Goal: Information Seeking & Learning: Find specific fact

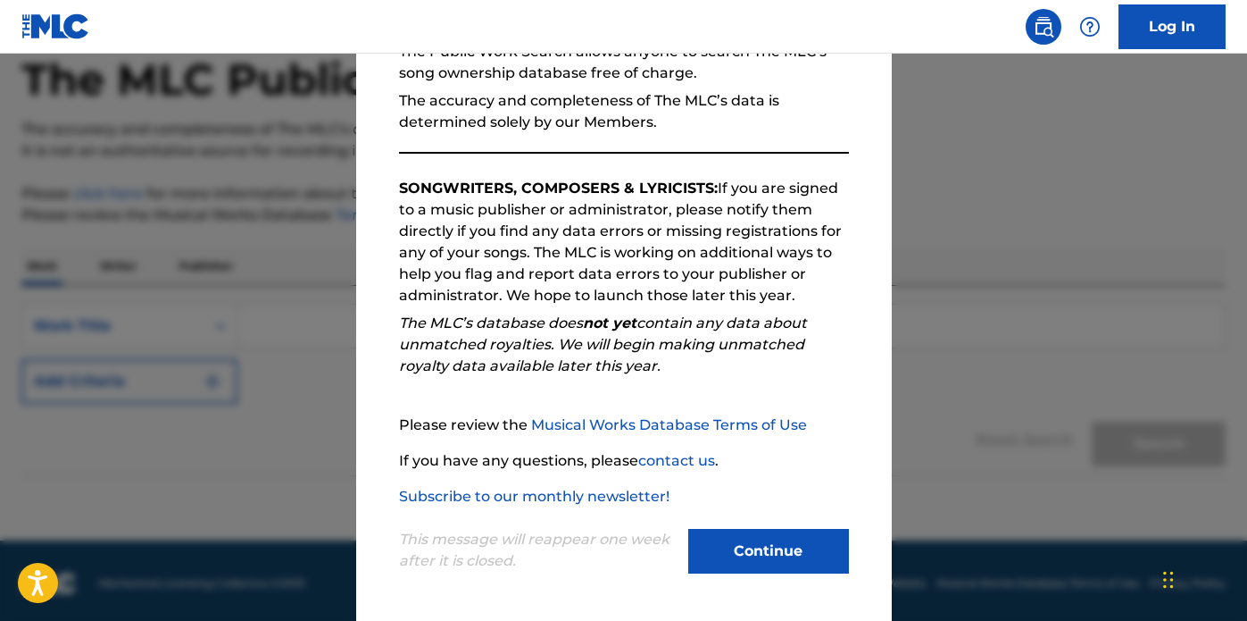
scroll to position [97, 0]
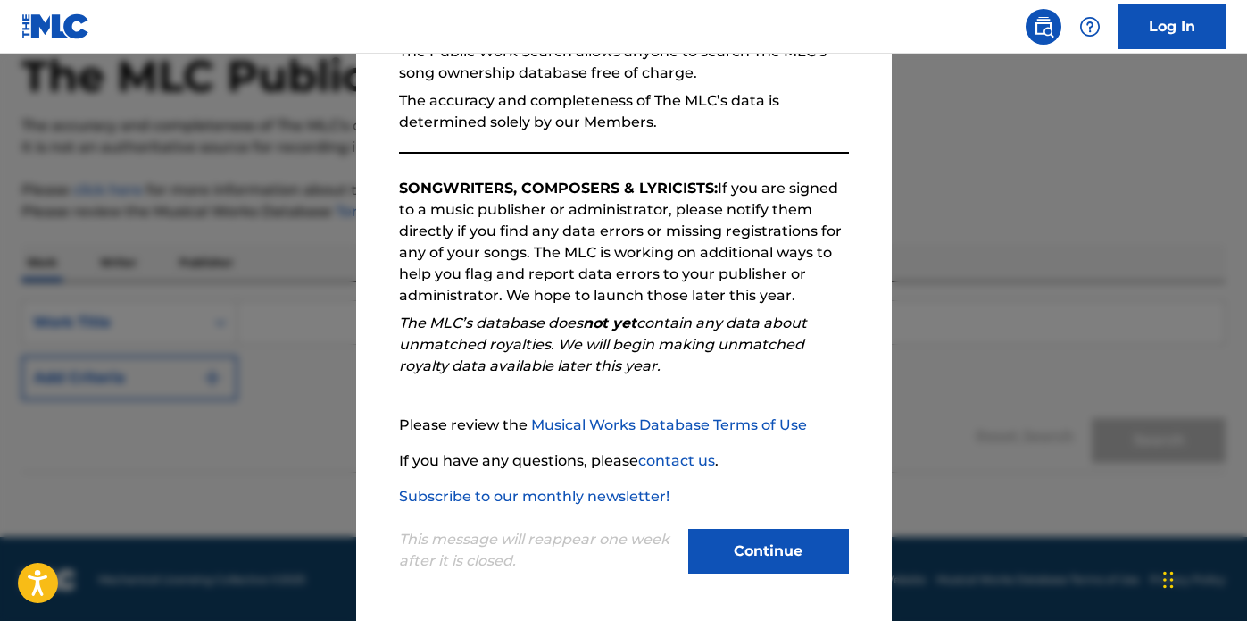
click at [756, 555] on button "Continue" at bounding box center [768, 551] width 161 height 45
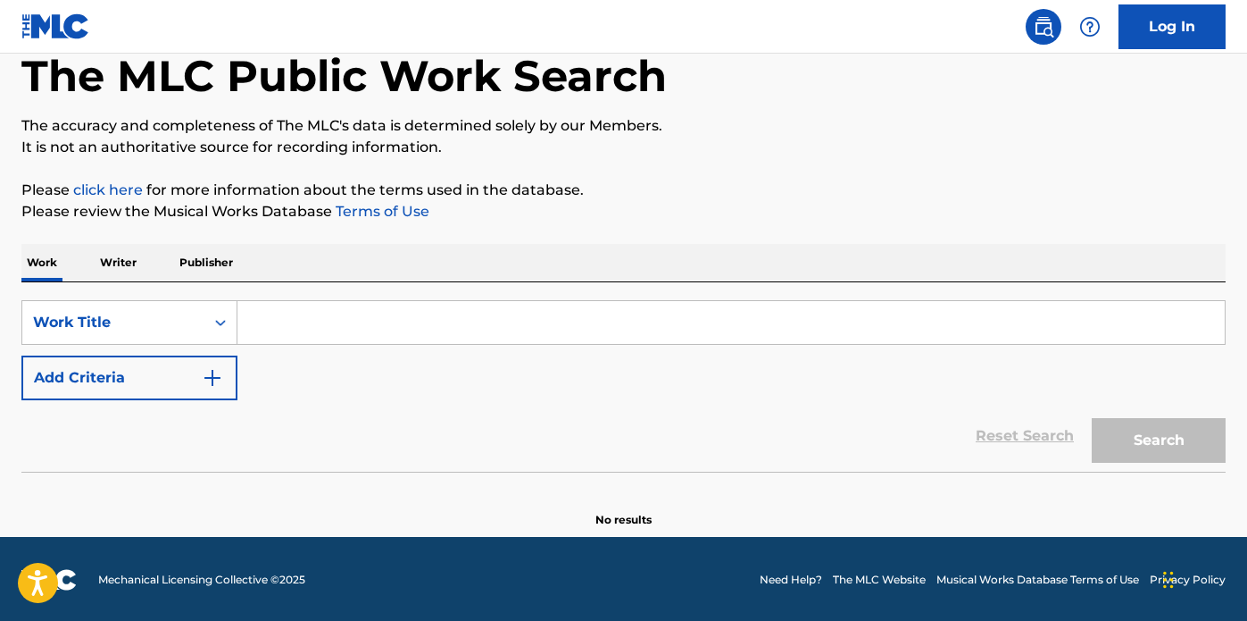
click at [265, 322] on input "Search Form" at bounding box center [732, 322] width 988 height 43
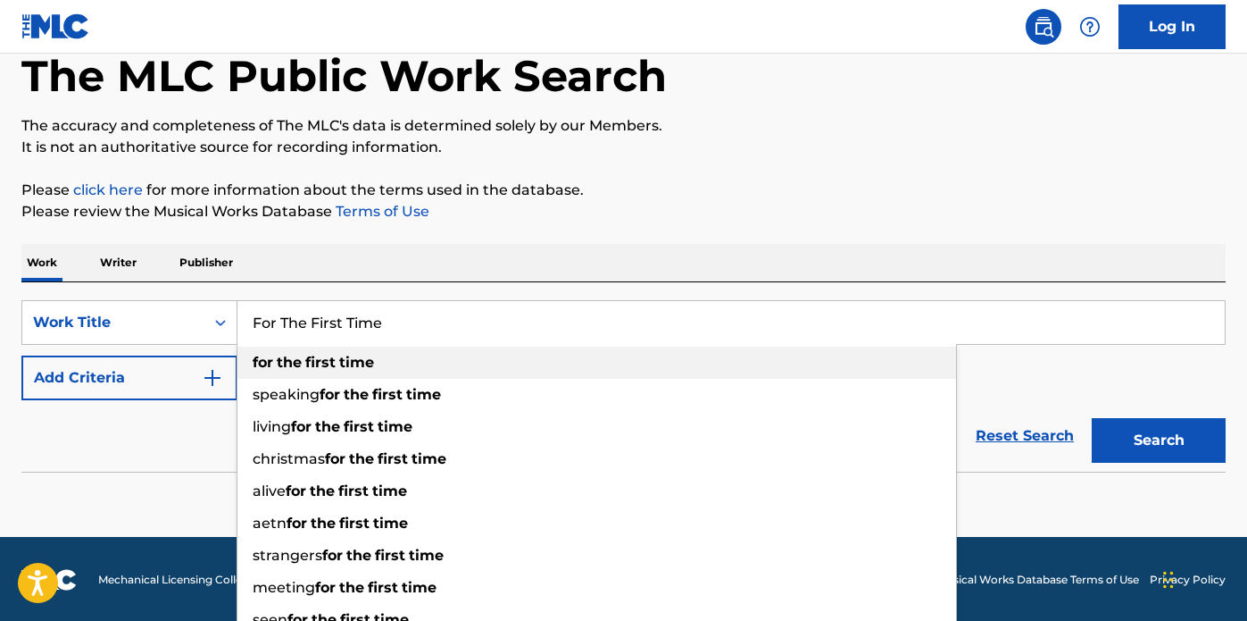
type input "For The First Time"
click at [300, 361] on strong "the" at bounding box center [289, 362] width 25 height 17
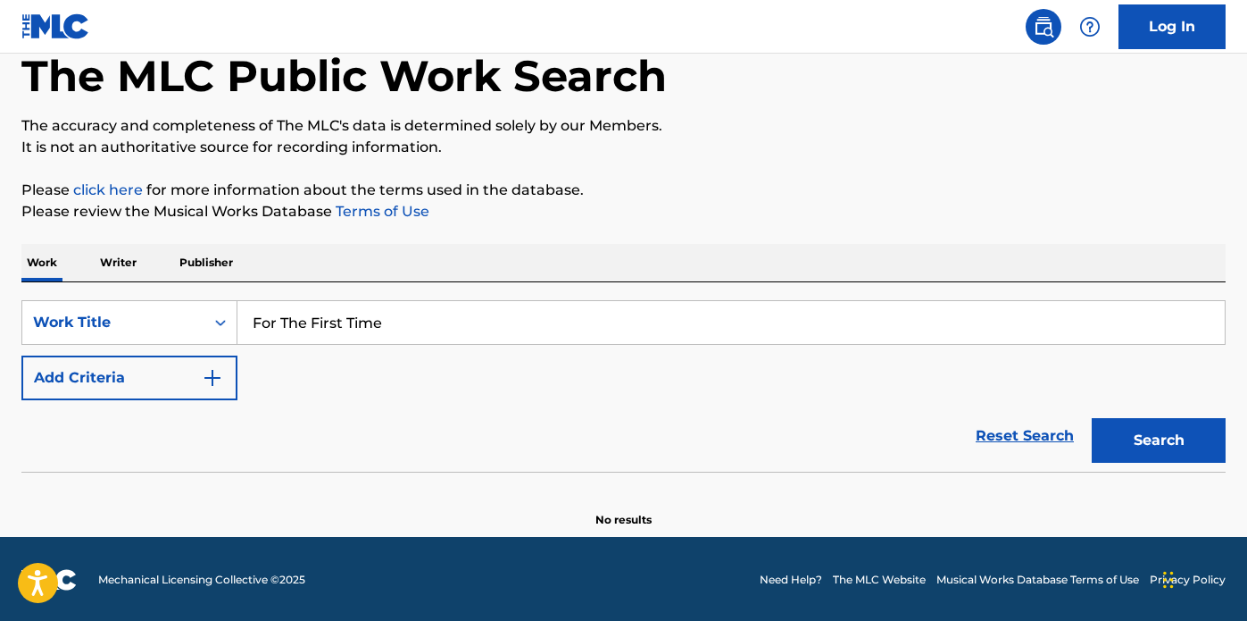
click at [1156, 431] on button "Search" at bounding box center [1159, 440] width 134 height 45
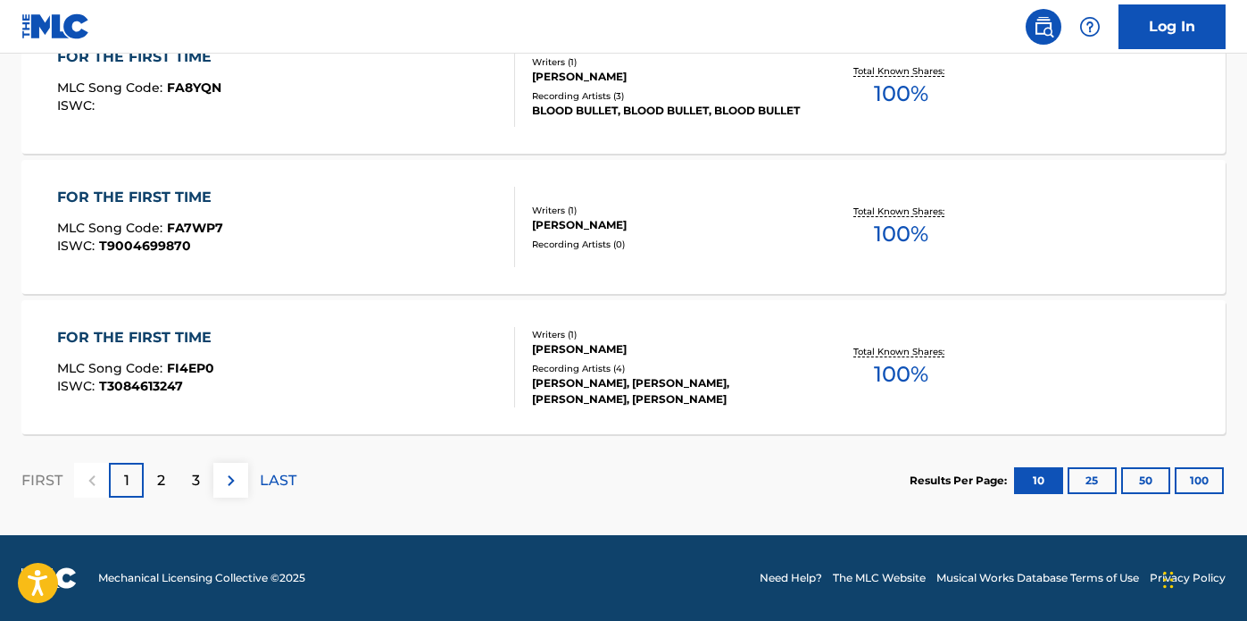
scroll to position [1565, 0]
click at [157, 480] on p "2" at bounding box center [161, 480] width 8 height 21
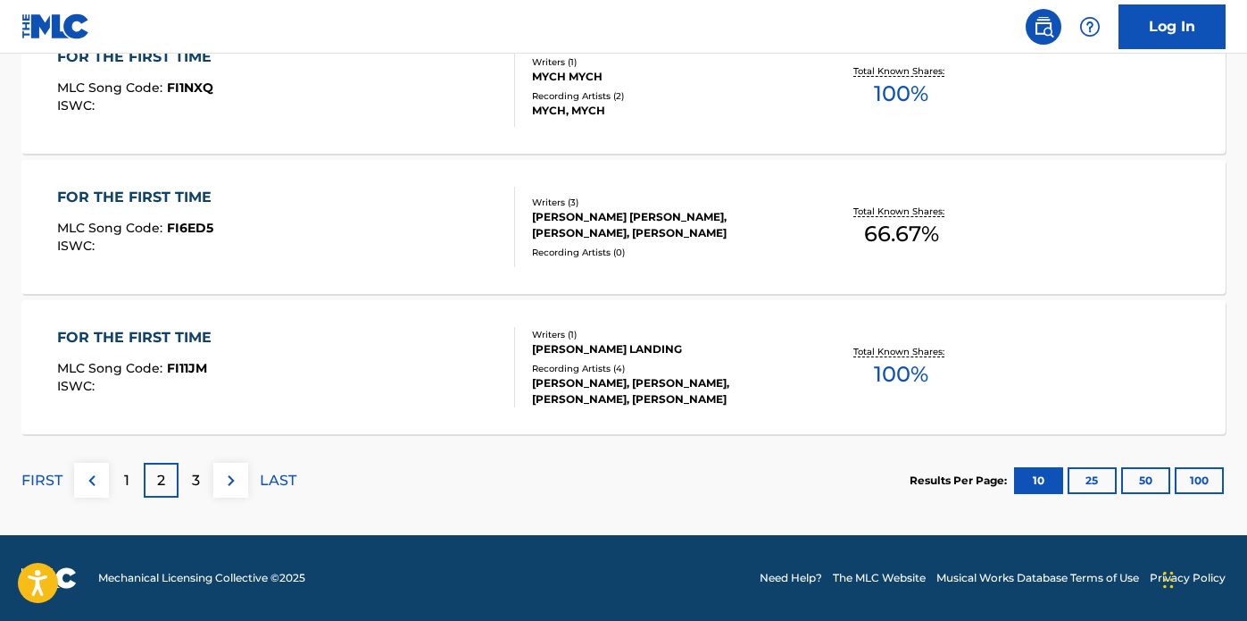
click at [196, 479] on p "3" at bounding box center [196, 480] width 8 height 21
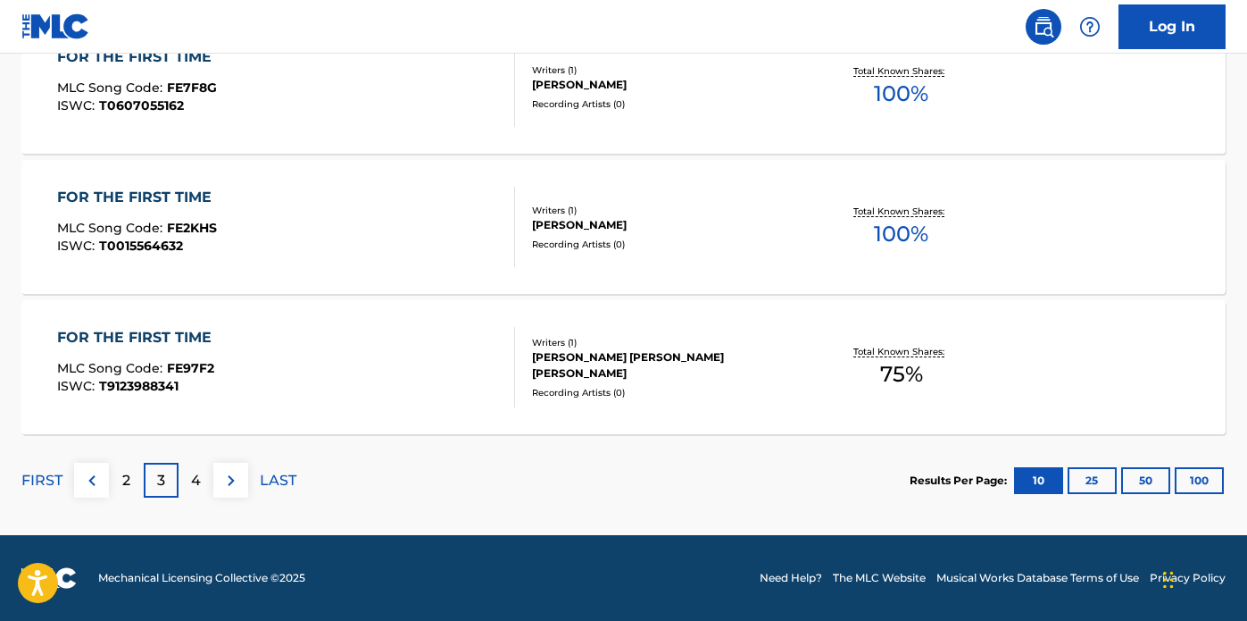
click at [197, 478] on p "4" at bounding box center [196, 480] width 10 height 21
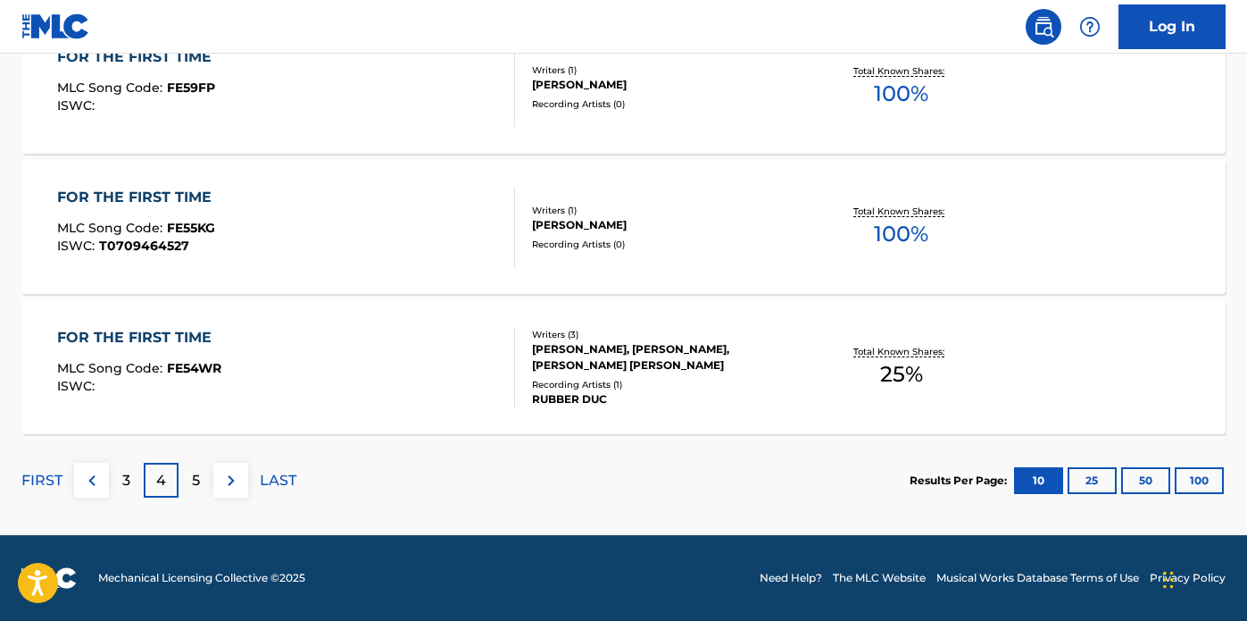
click at [188, 479] on div "5" at bounding box center [196, 480] width 35 height 35
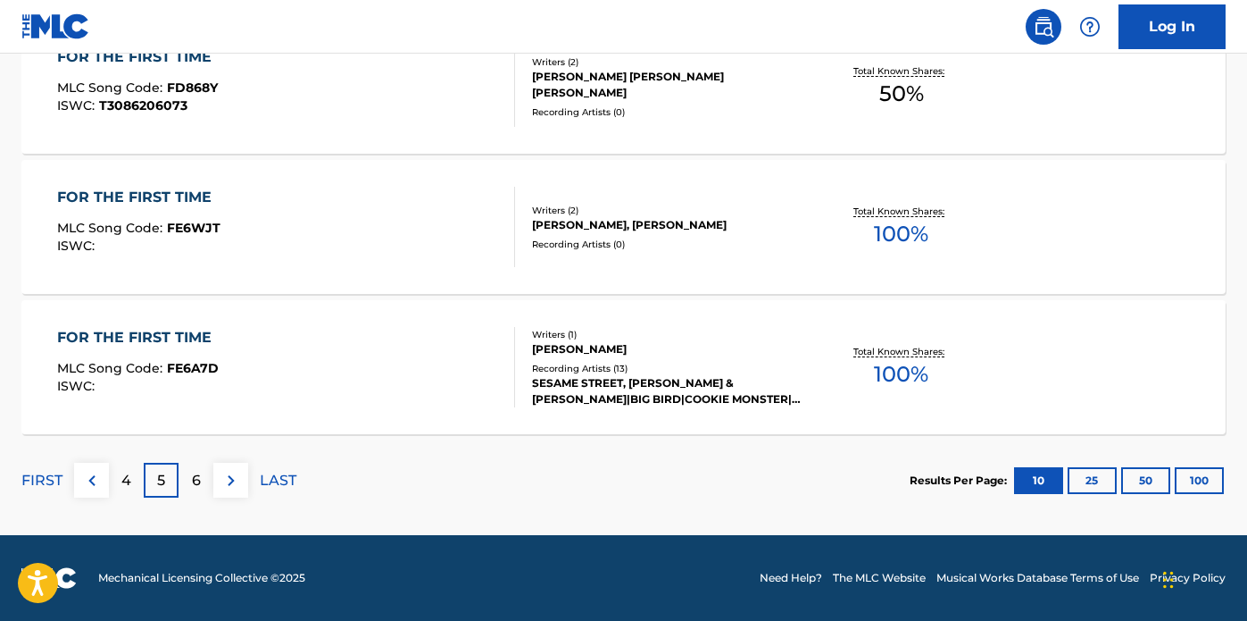
click at [192, 477] on p "6" at bounding box center [196, 480] width 9 height 21
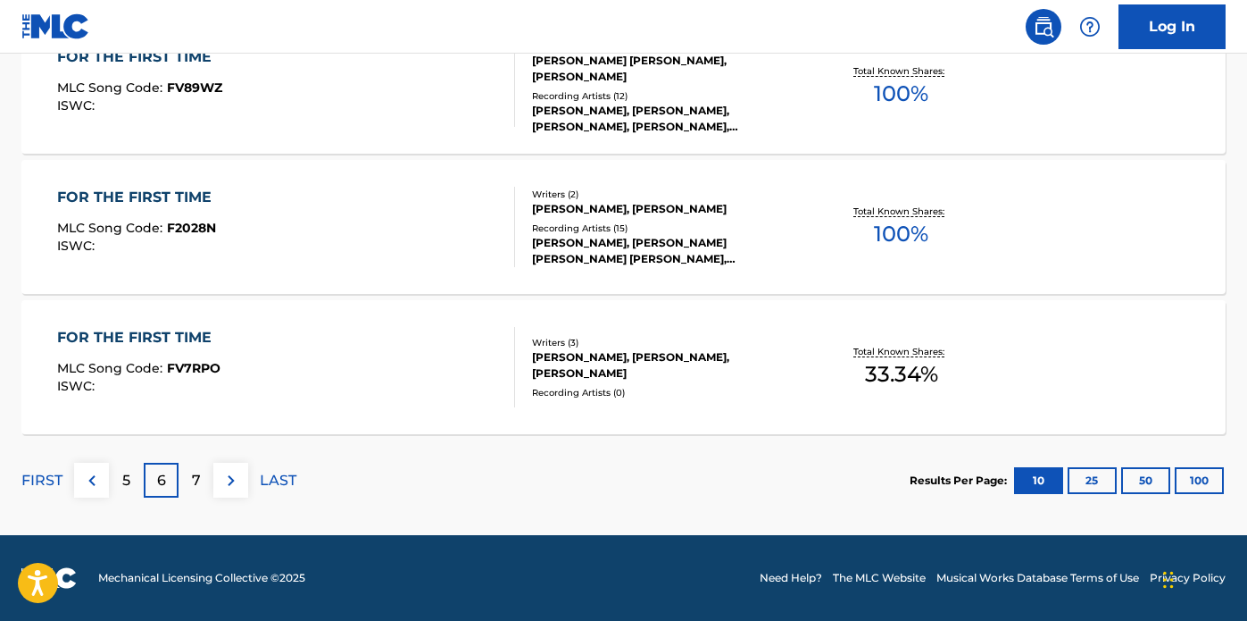
click at [199, 475] on p "7" at bounding box center [196, 480] width 9 height 21
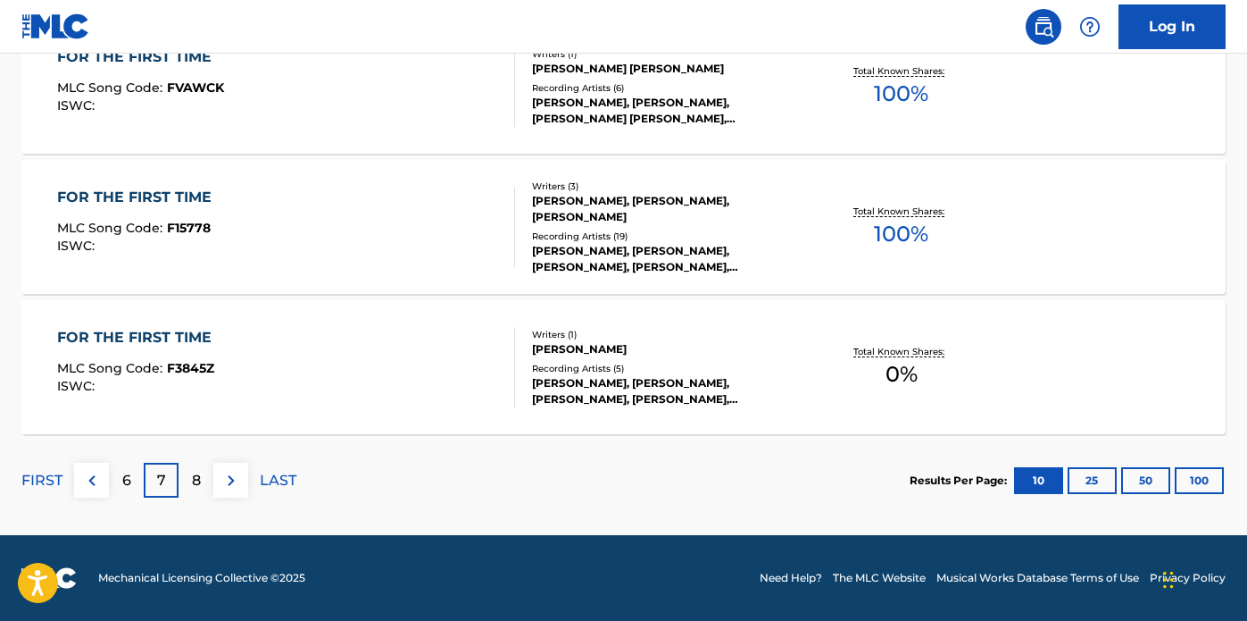
click at [192, 475] on p "8" at bounding box center [196, 480] width 9 height 21
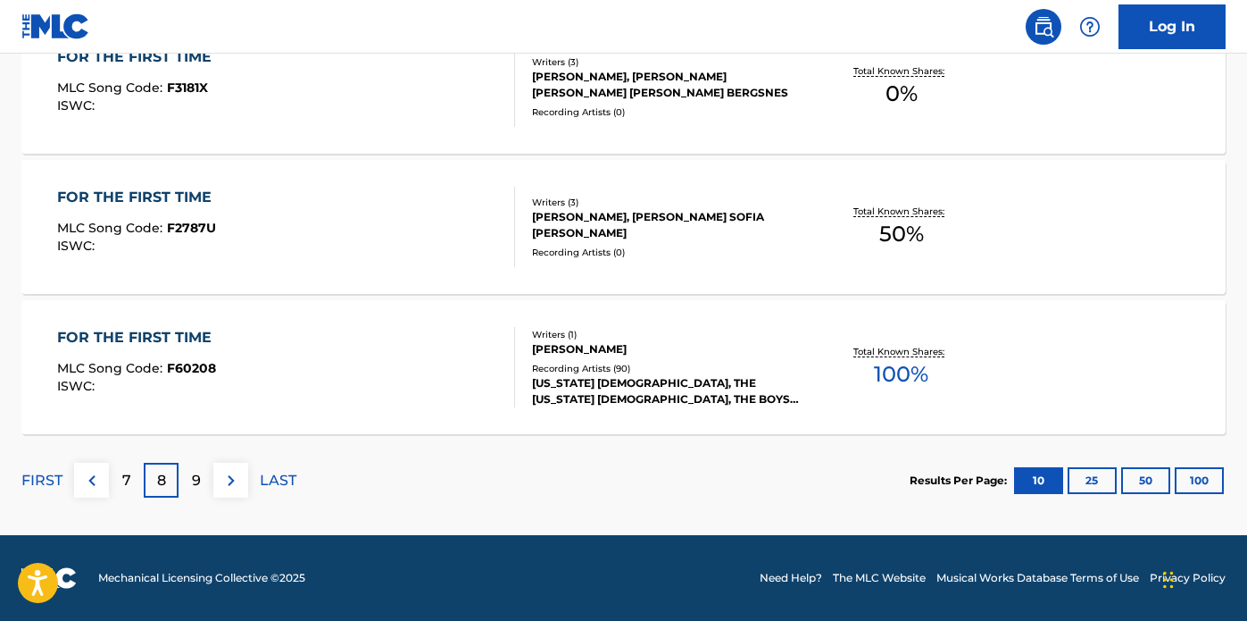
click at [196, 476] on p "9" at bounding box center [196, 480] width 9 height 21
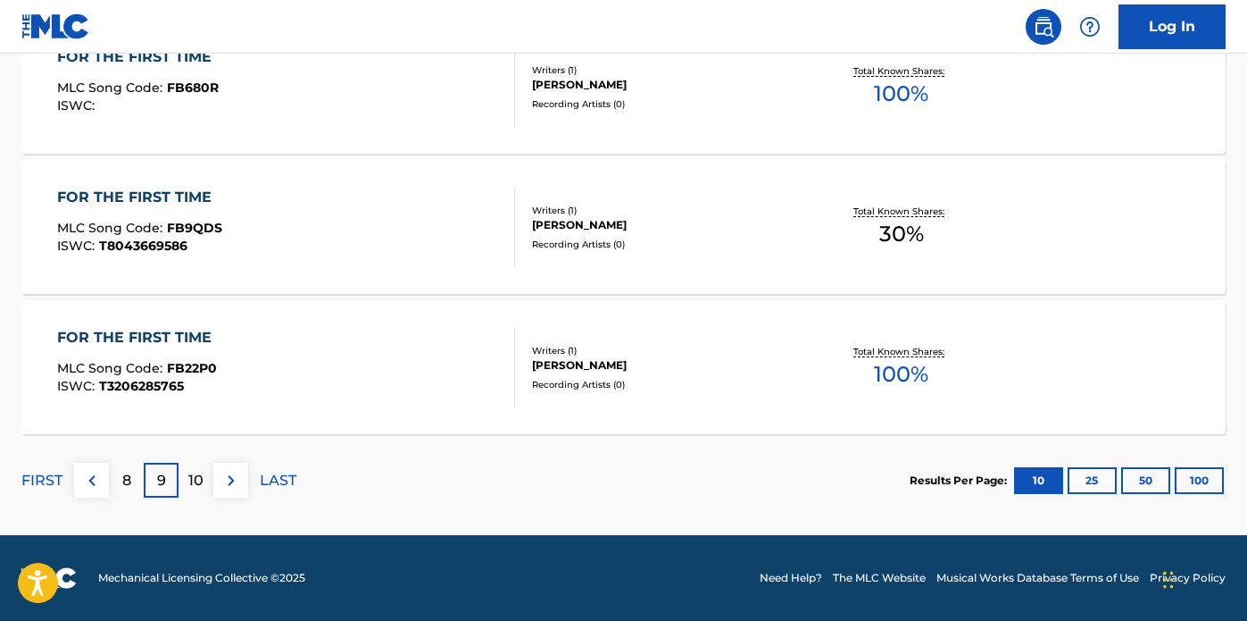
click at [194, 479] on p "10" at bounding box center [195, 480] width 15 height 21
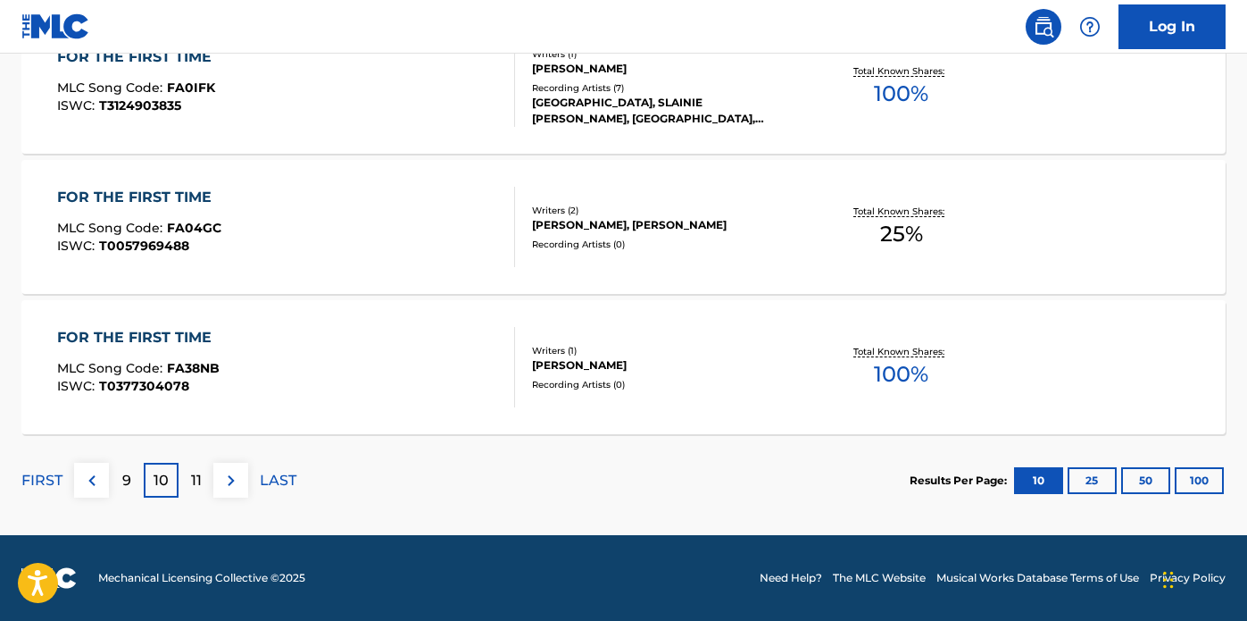
click at [196, 479] on p "11" at bounding box center [196, 480] width 11 height 21
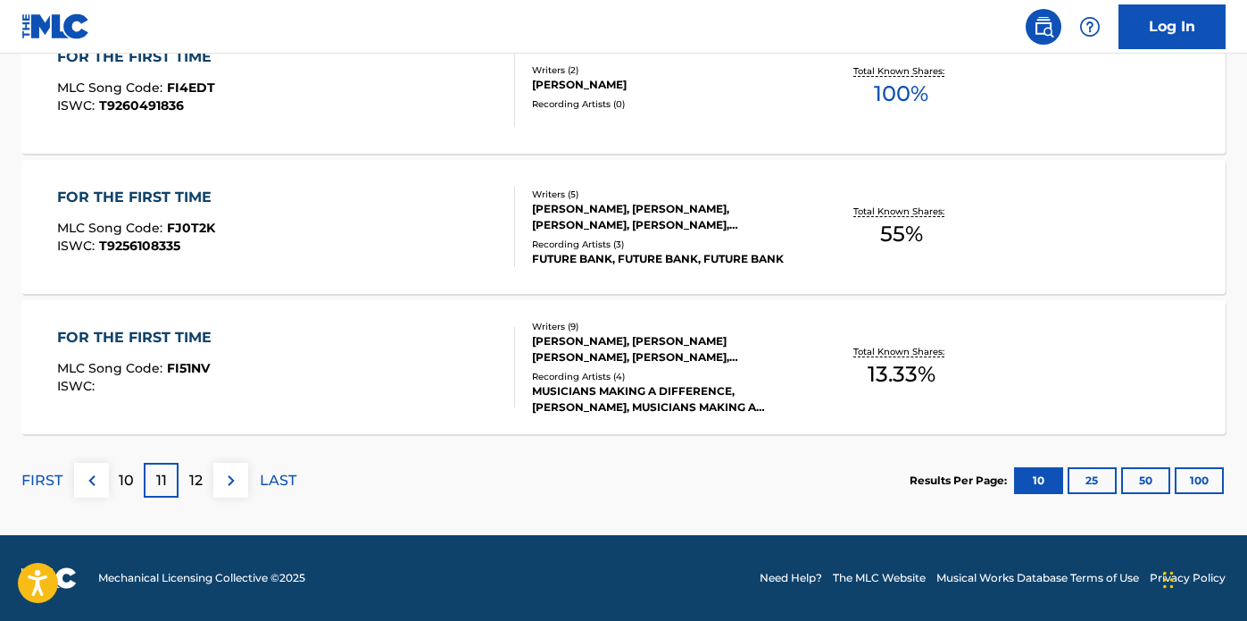
click at [196, 480] on p "12" at bounding box center [195, 480] width 13 height 21
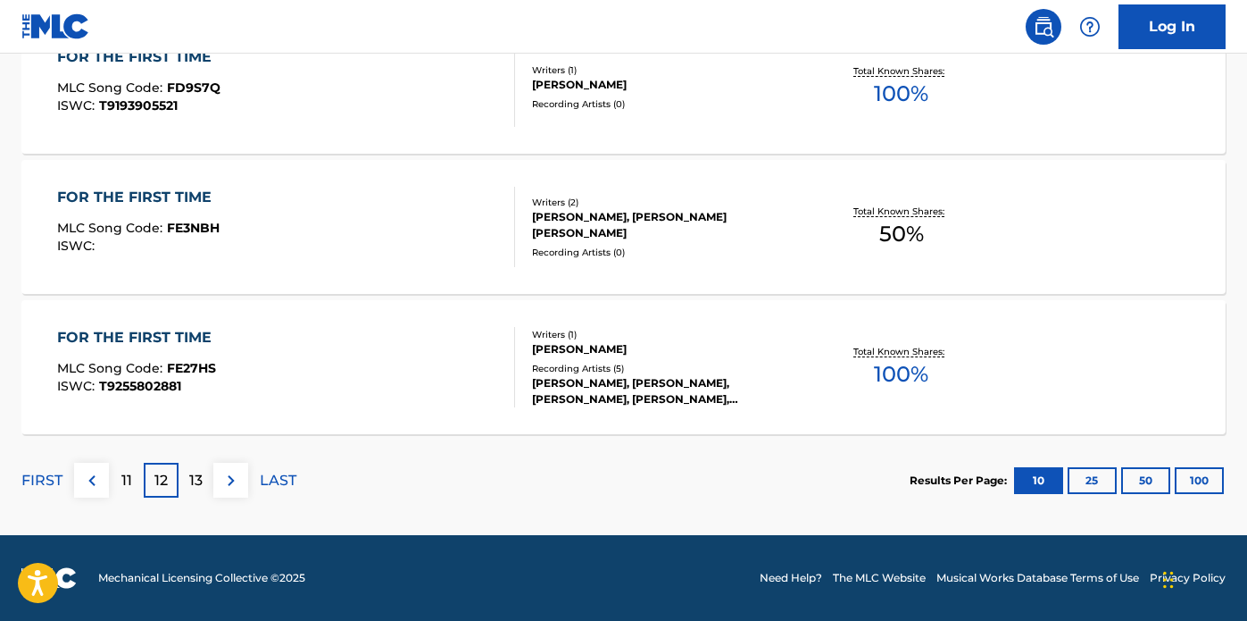
click at [197, 481] on p "13" at bounding box center [195, 480] width 13 height 21
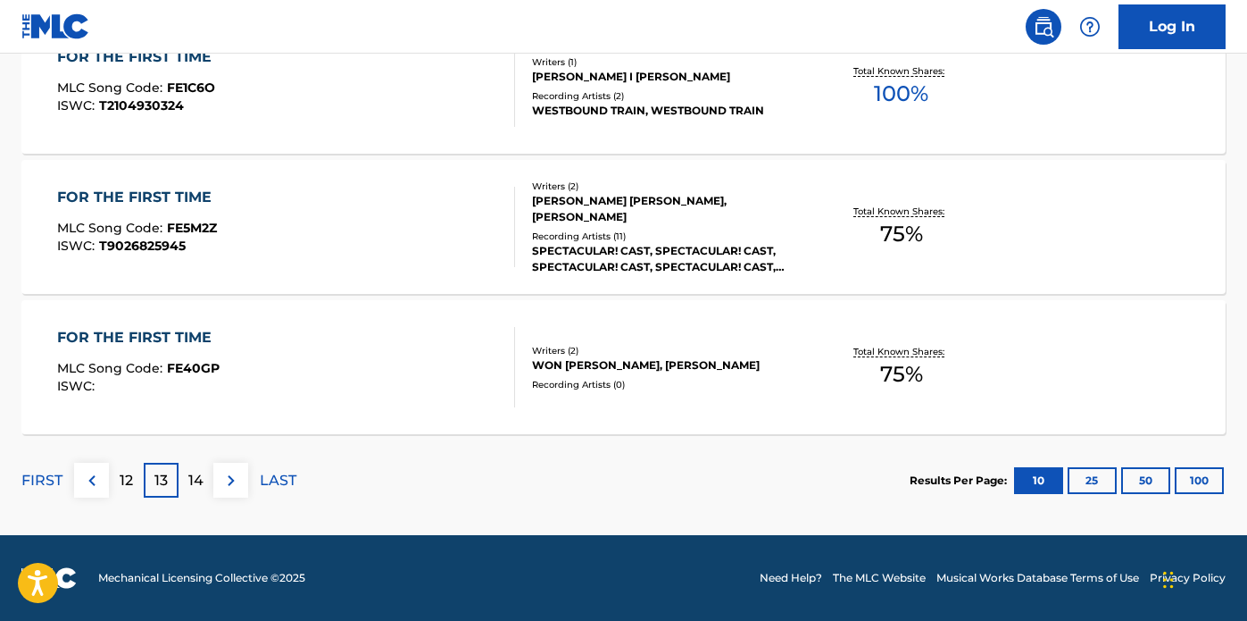
click at [196, 480] on p "14" at bounding box center [195, 480] width 15 height 21
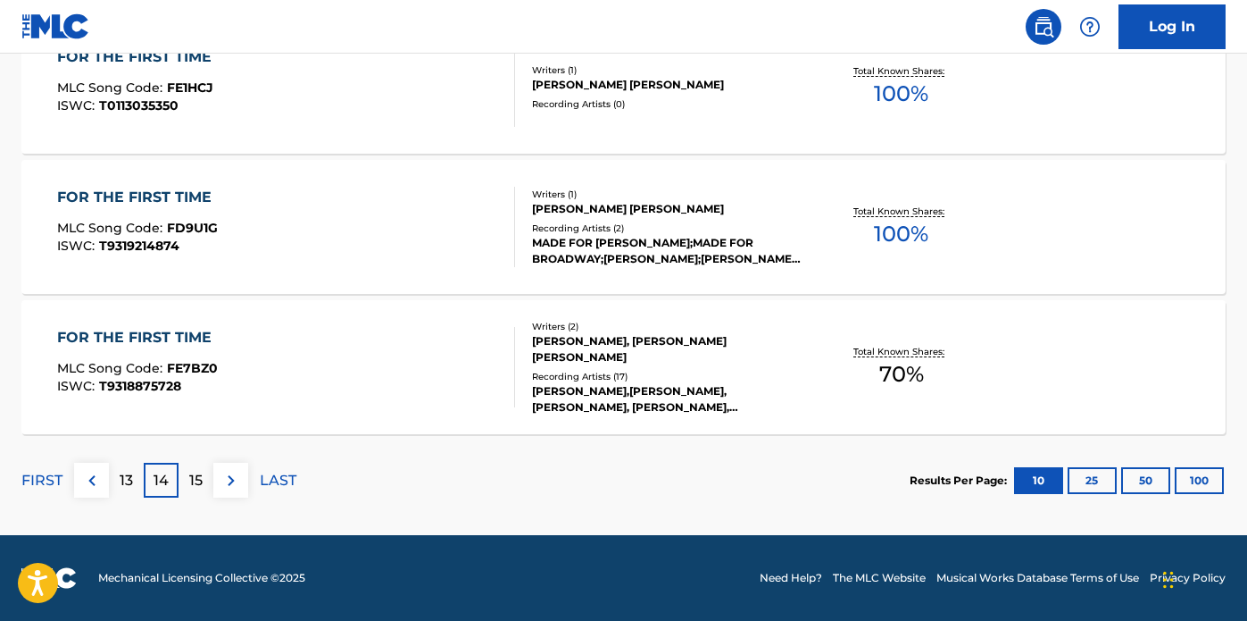
click at [195, 480] on p "15" at bounding box center [195, 480] width 13 height 21
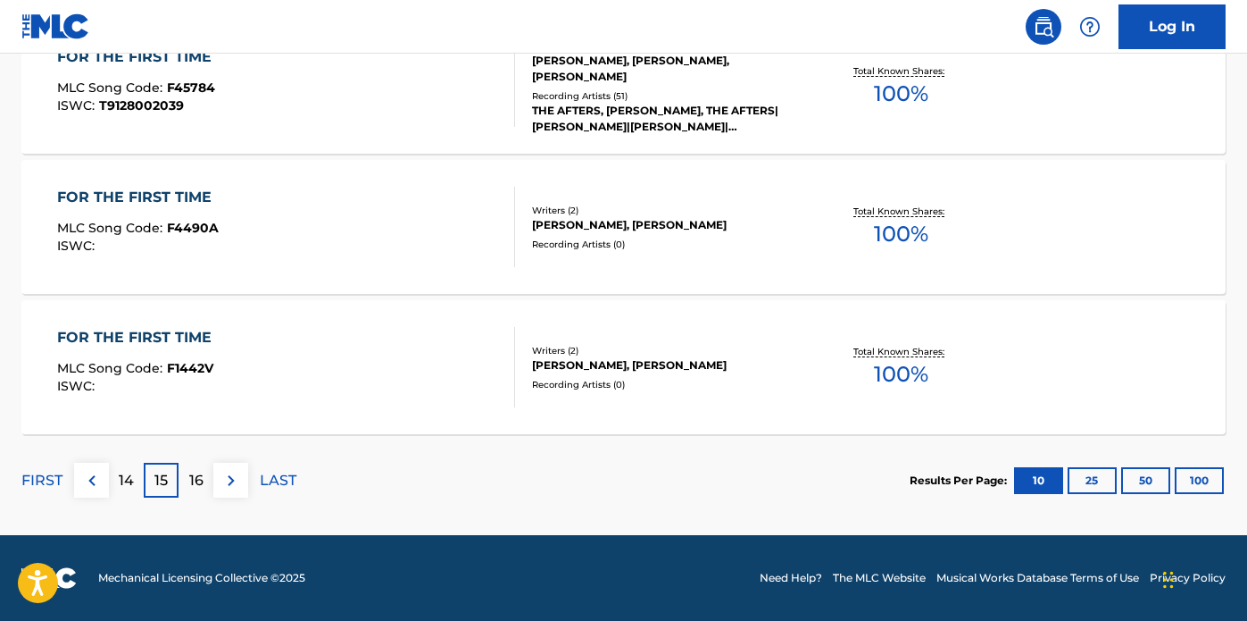
click at [198, 478] on p "16" at bounding box center [196, 480] width 14 height 21
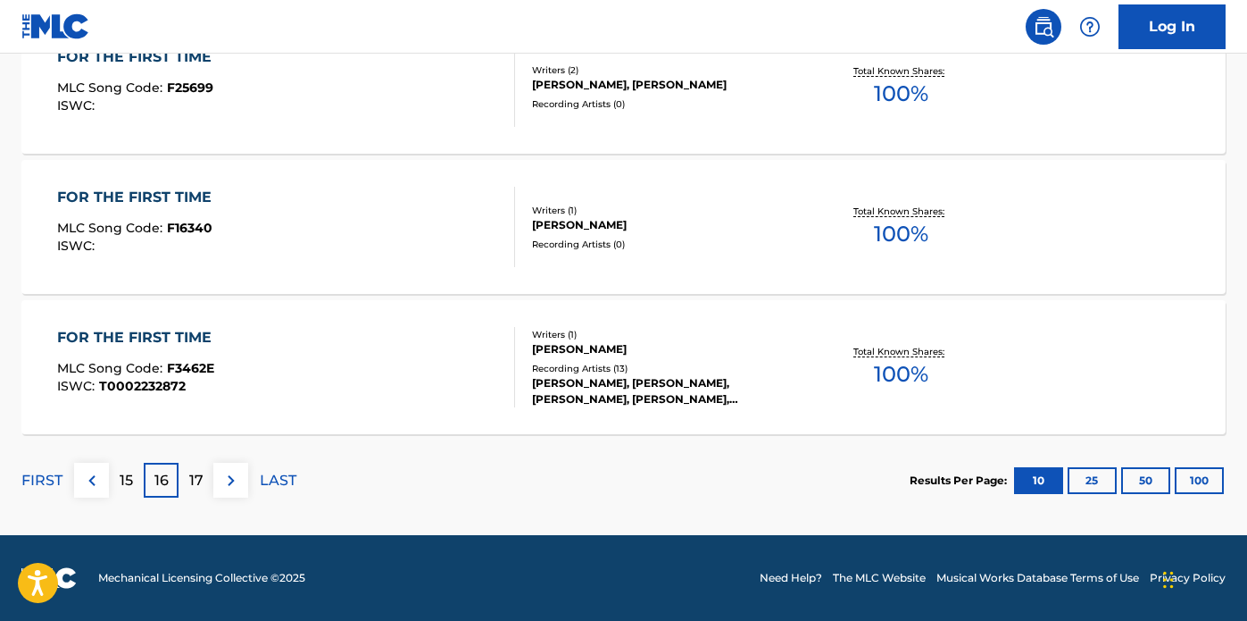
click at [196, 479] on p "17" at bounding box center [196, 480] width 14 height 21
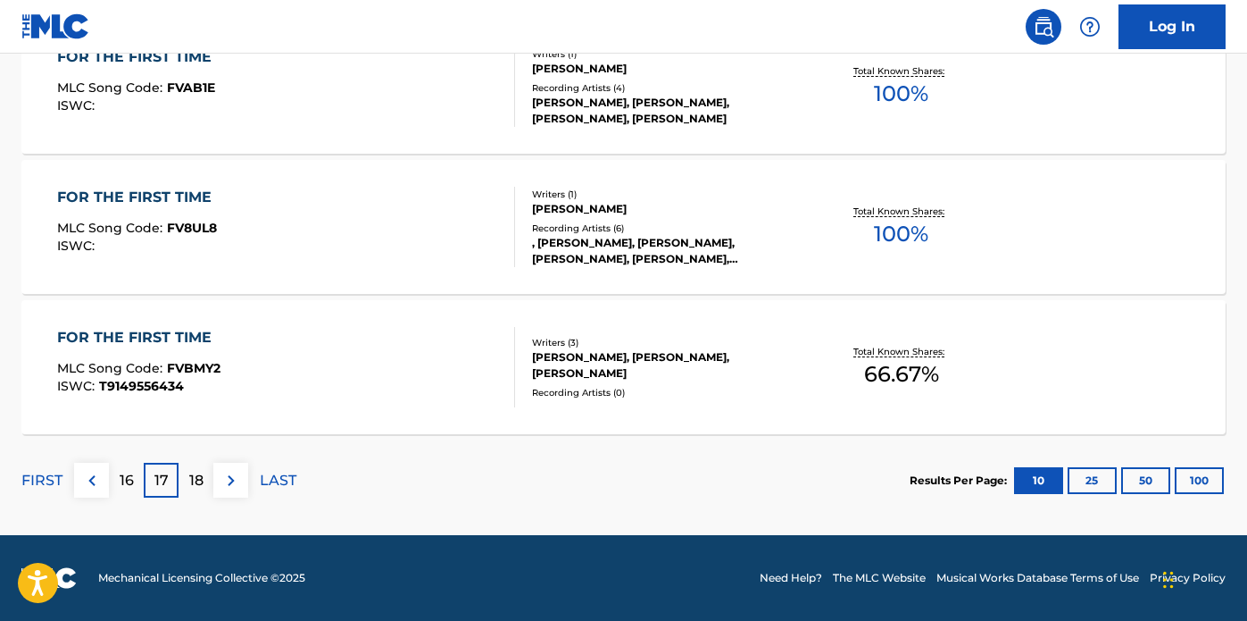
click at [195, 474] on p "18" at bounding box center [196, 480] width 14 height 21
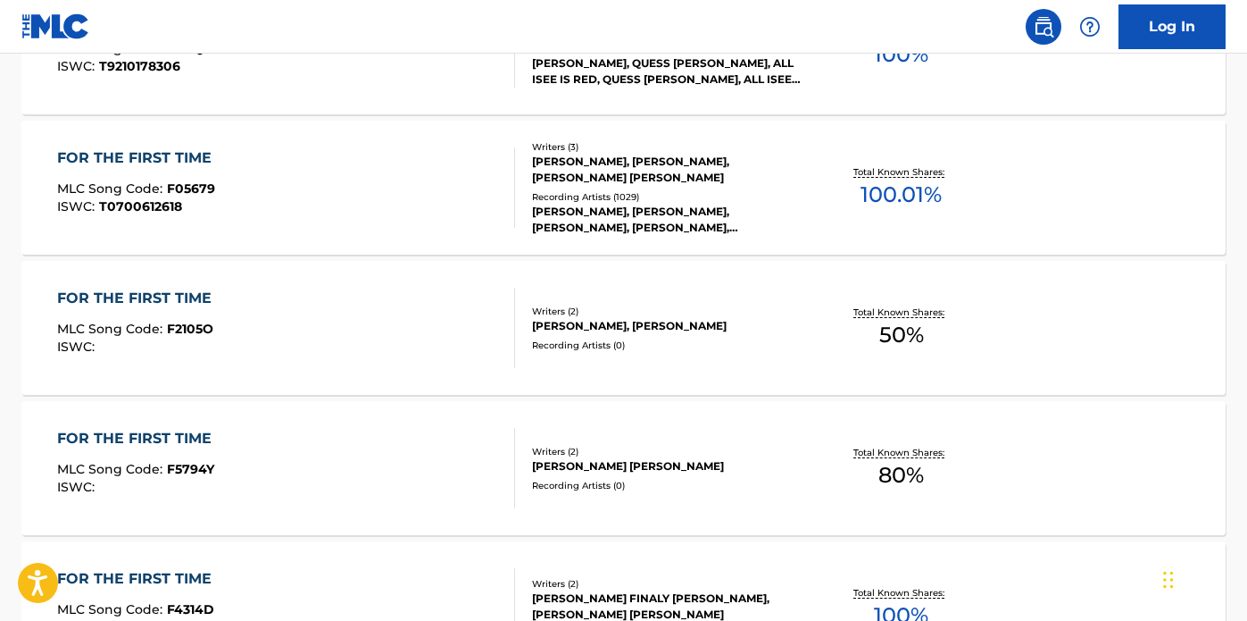
scroll to position [1042, 0]
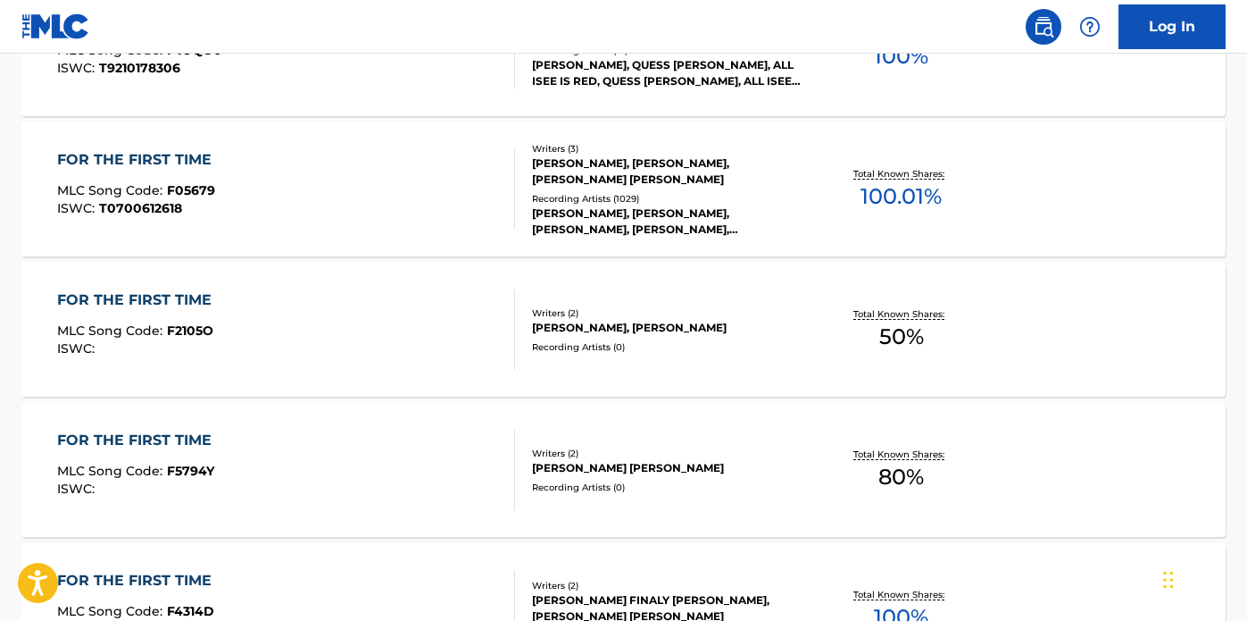
click at [596, 181] on div "[PERSON_NAME], [PERSON_NAME], [PERSON_NAME] [PERSON_NAME]" at bounding box center [666, 171] width 269 height 32
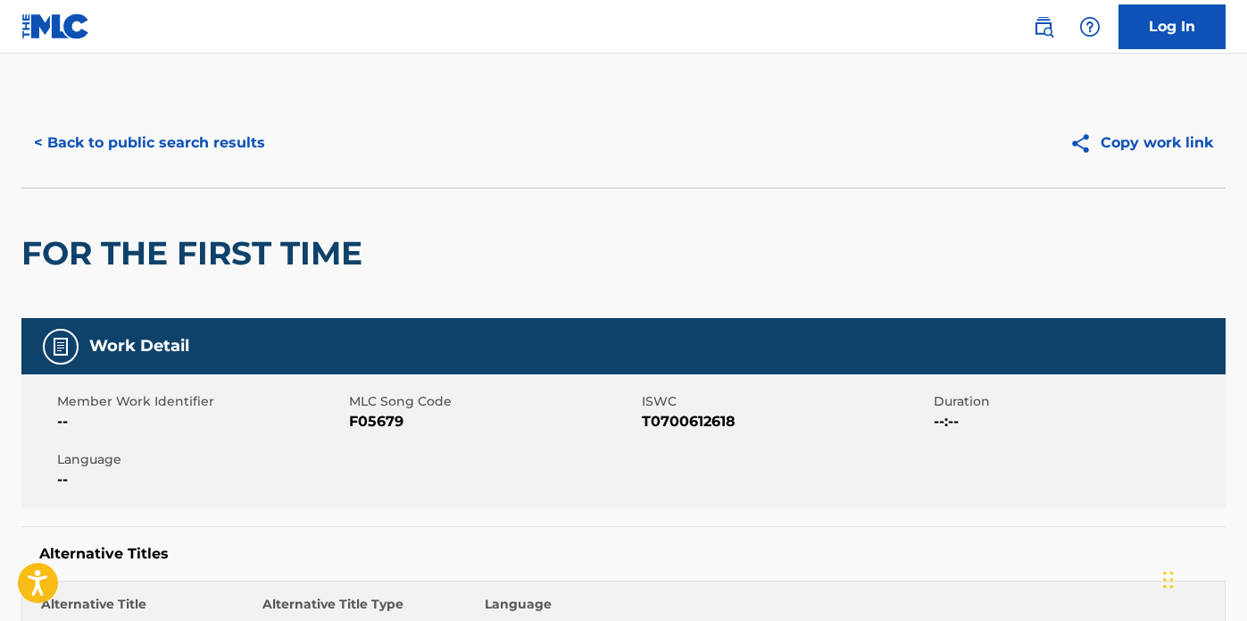
click at [171, 138] on button "< Back to public search results" at bounding box center [149, 143] width 256 height 45
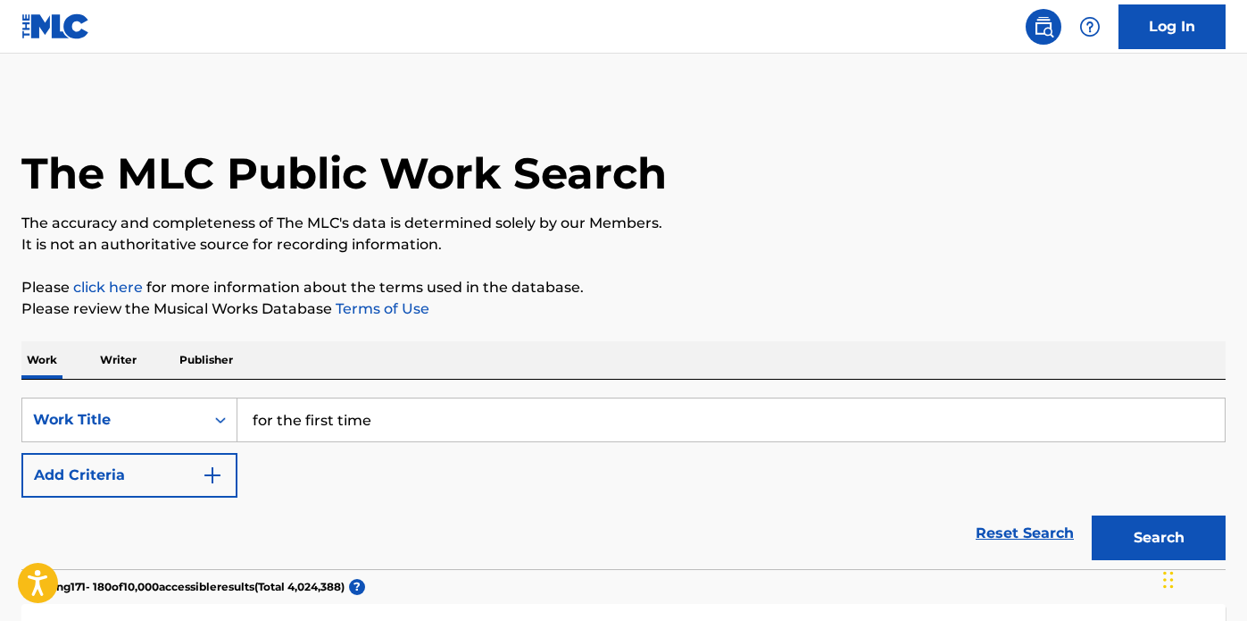
click at [204, 355] on p "Publisher" at bounding box center [206, 360] width 64 height 38
